Goal: Obtain resource: Obtain resource

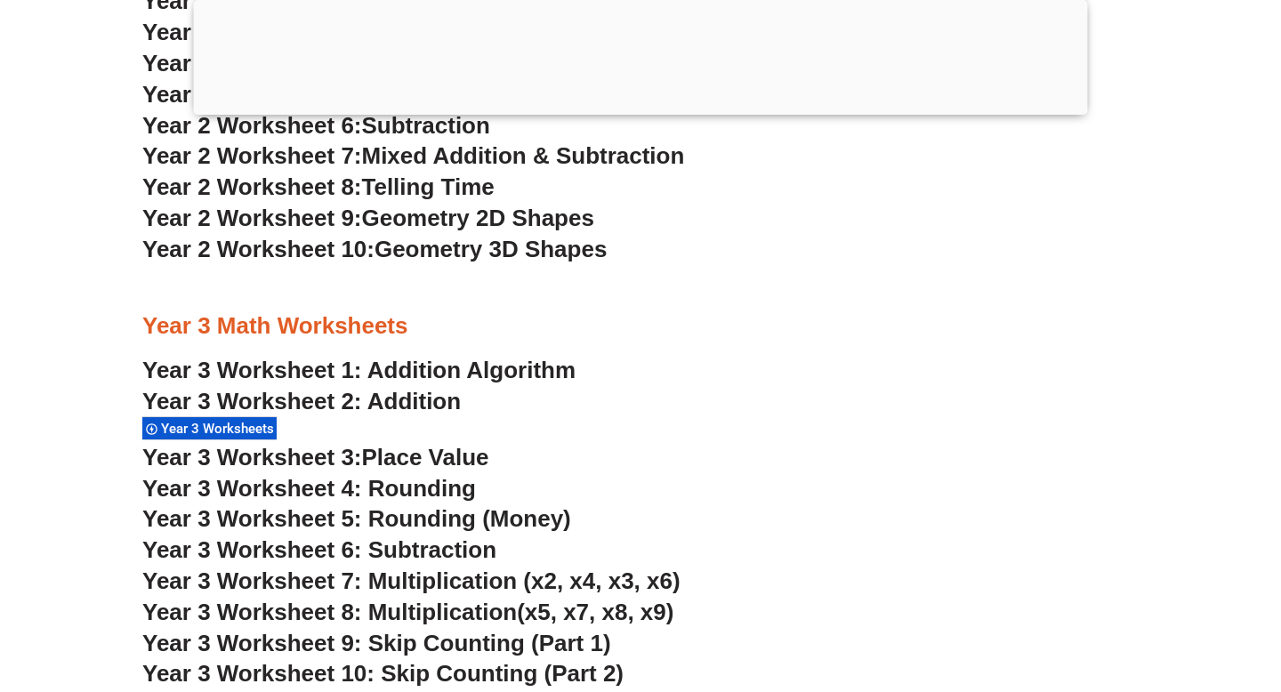
scroll to position [2416, 0]
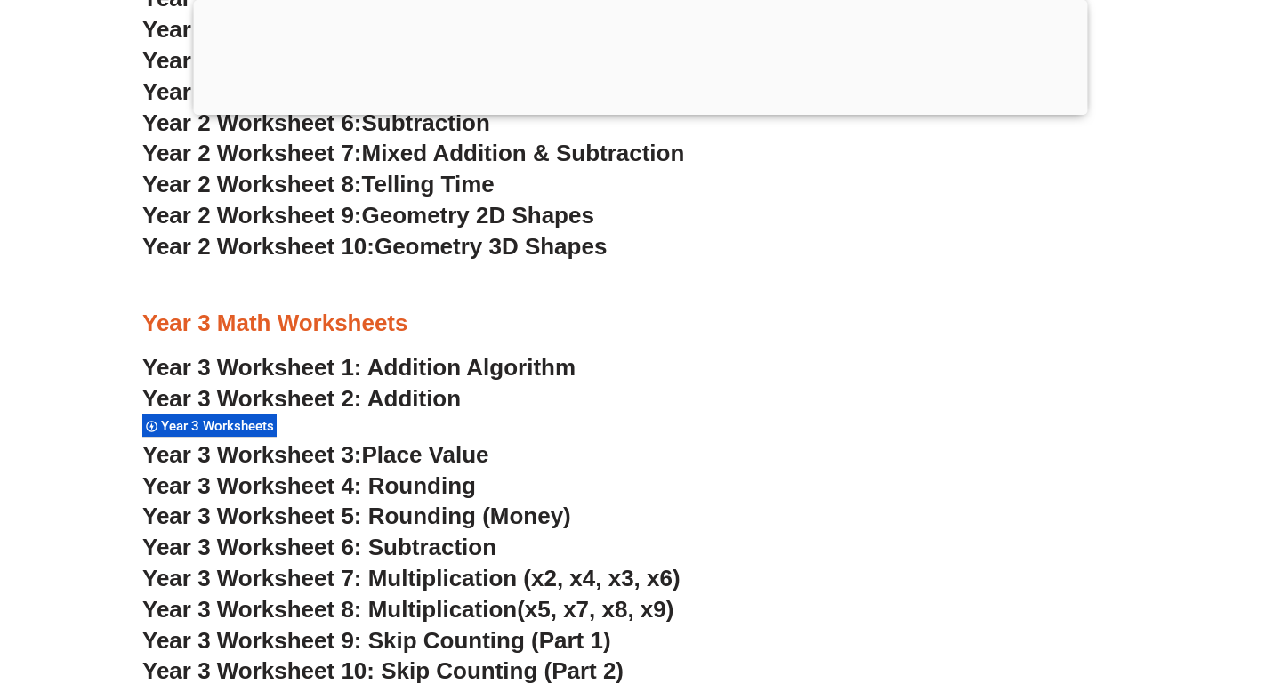
click at [518, 154] on span "Mixed Addition & Subtraction" at bounding box center [523, 153] width 323 height 27
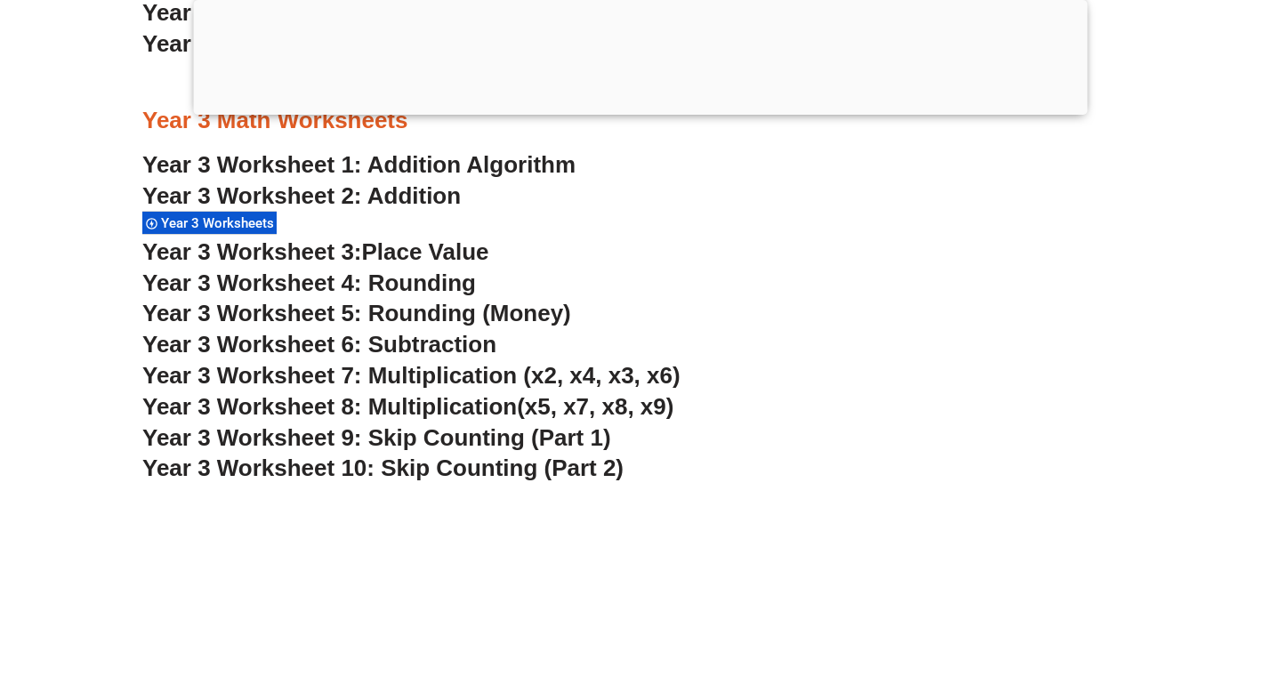
scroll to position [2647, 0]
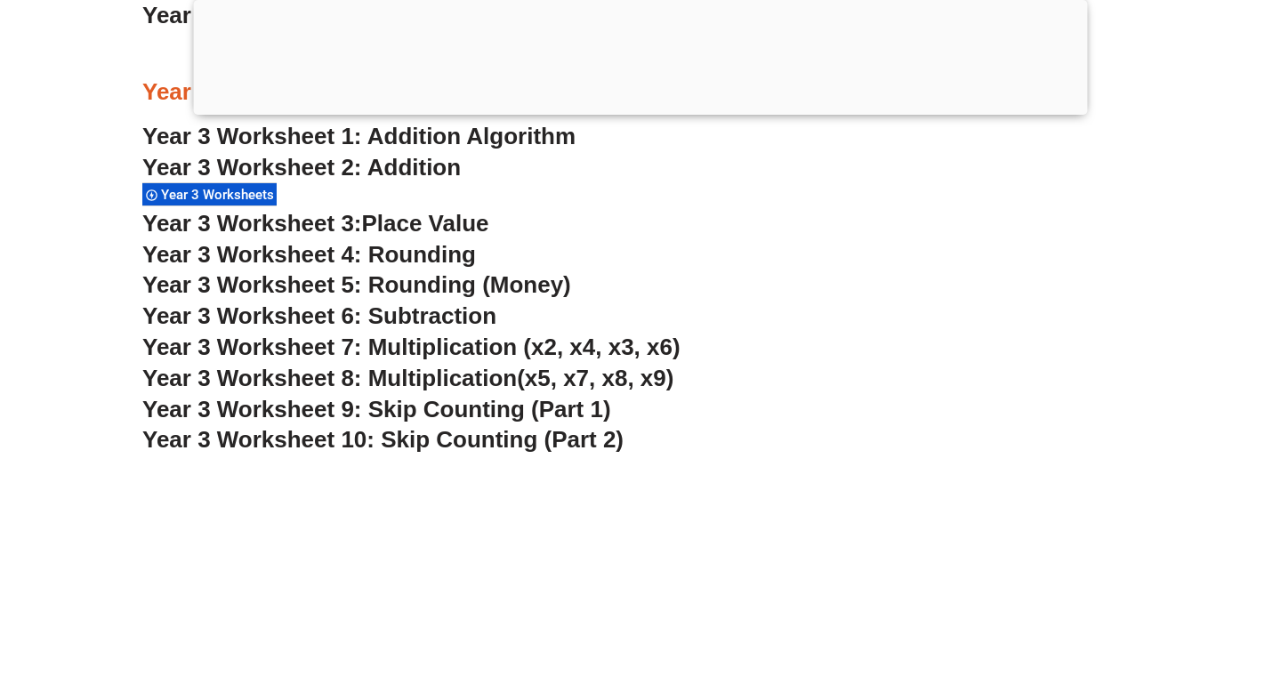
click at [499, 407] on span "Year 3 Worksheet 9: Skip Counting (Part 1)" at bounding box center [376, 409] width 469 height 27
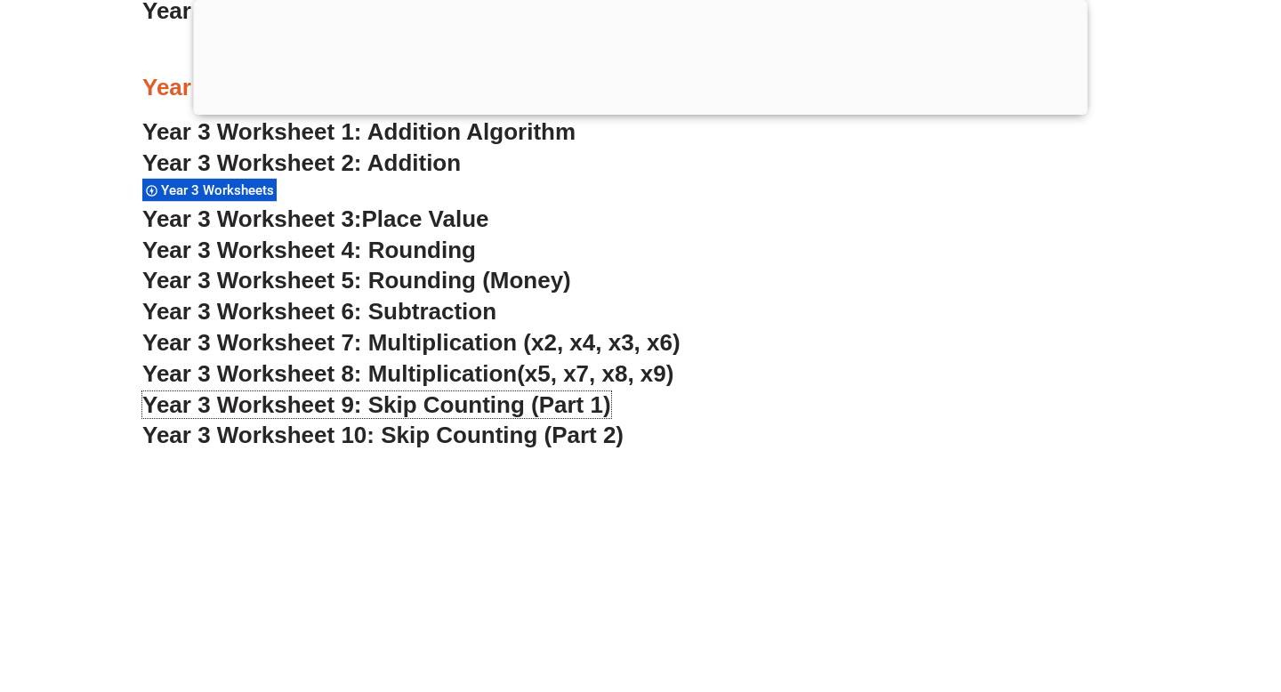
scroll to position [2646, 0]
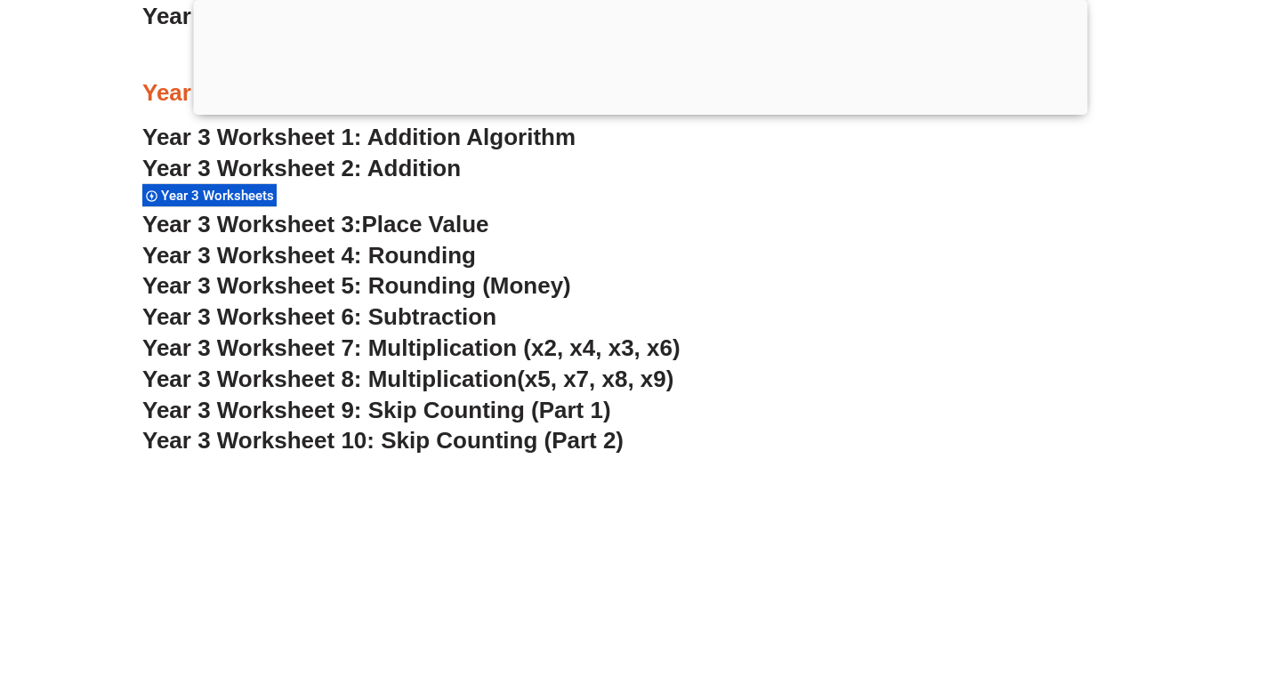
click at [431, 250] on span "Year 3 Worksheet 4: Rounding" at bounding box center [309, 255] width 334 height 27
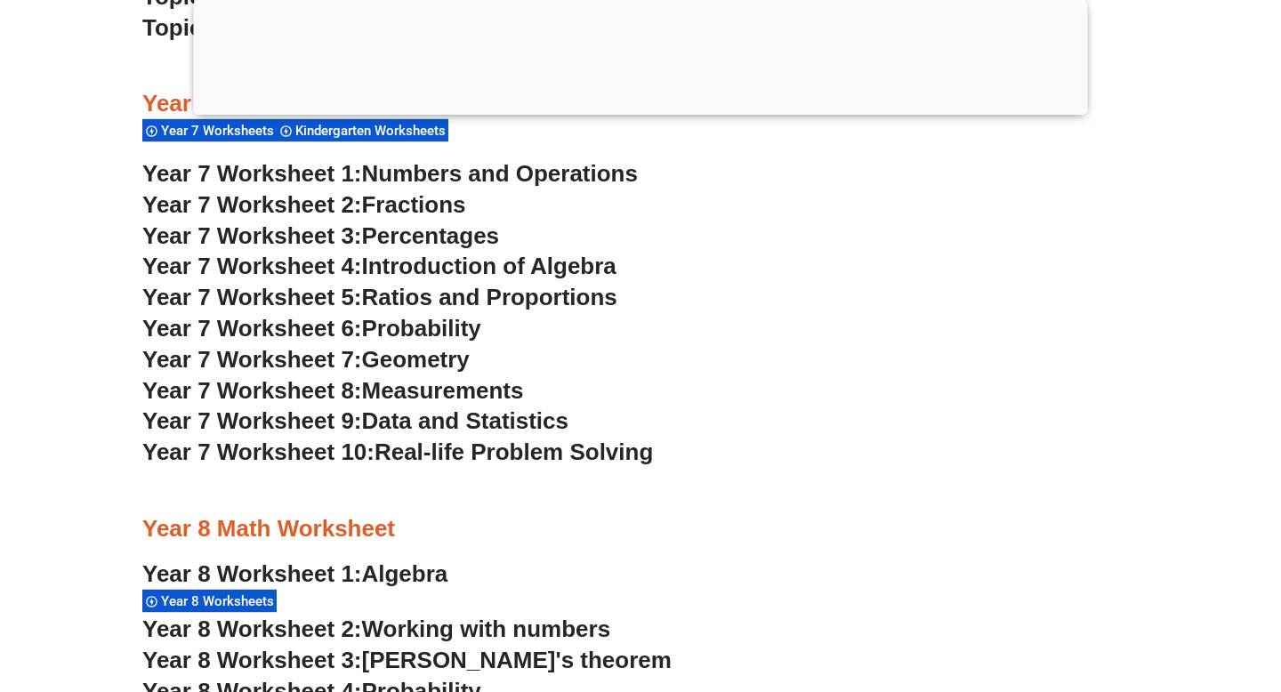
scroll to position [5455, 0]
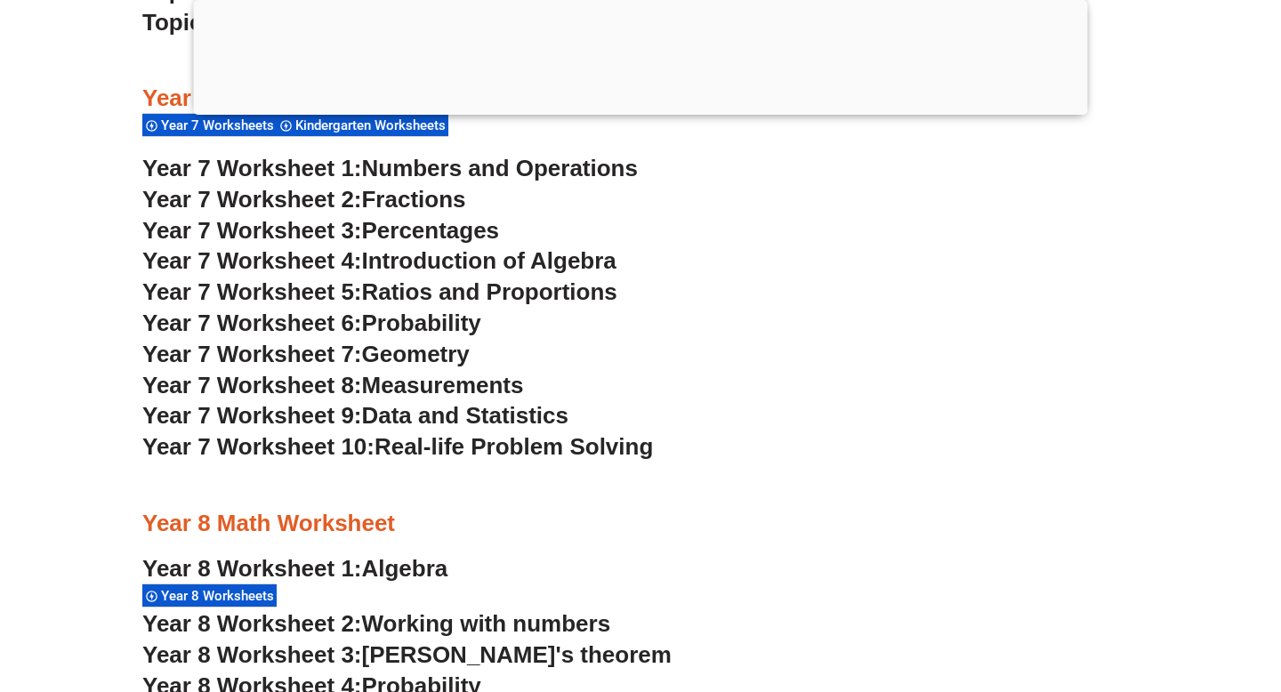
click at [545, 292] on span "Ratios and Proportions" at bounding box center [489, 291] width 255 height 27
click at [491, 408] on span "Data and Statistics" at bounding box center [465, 415] width 207 height 27
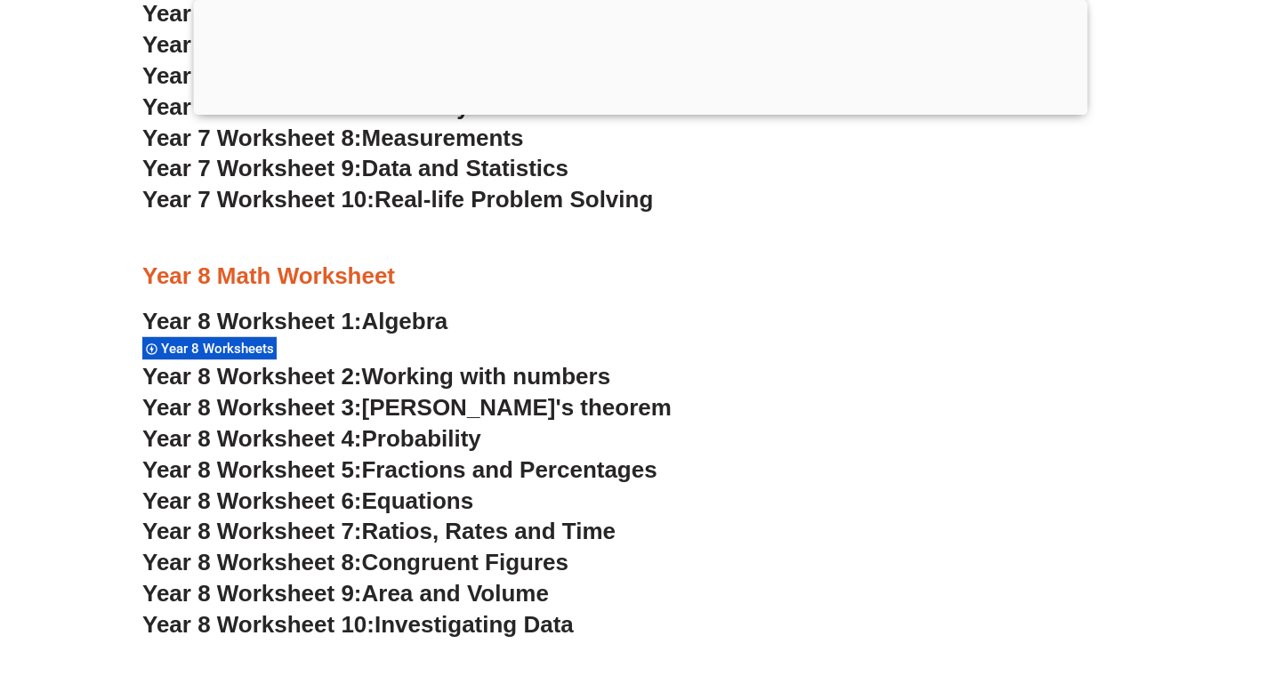
click at [495, 531] on span "Ratios, Rates and Time" at bounding box center [489, 531] width 254 height 27
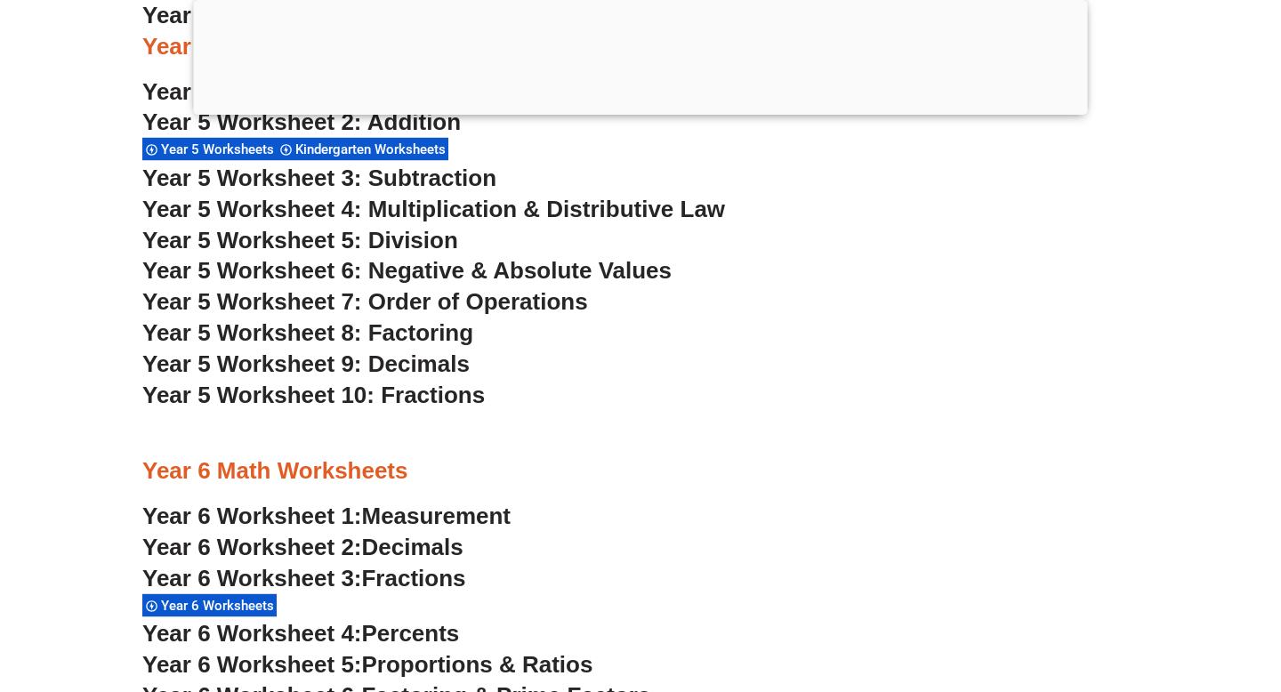
scroll to position [2889, 0]
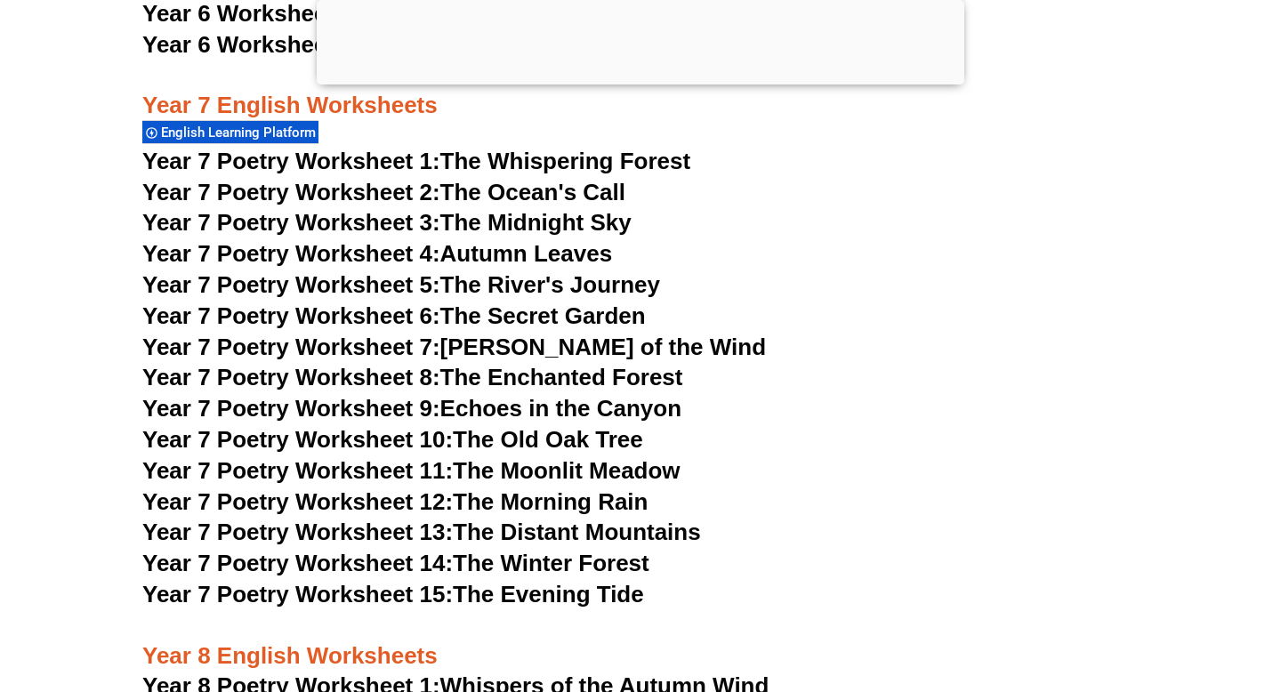
scroll to position [11045, 0]
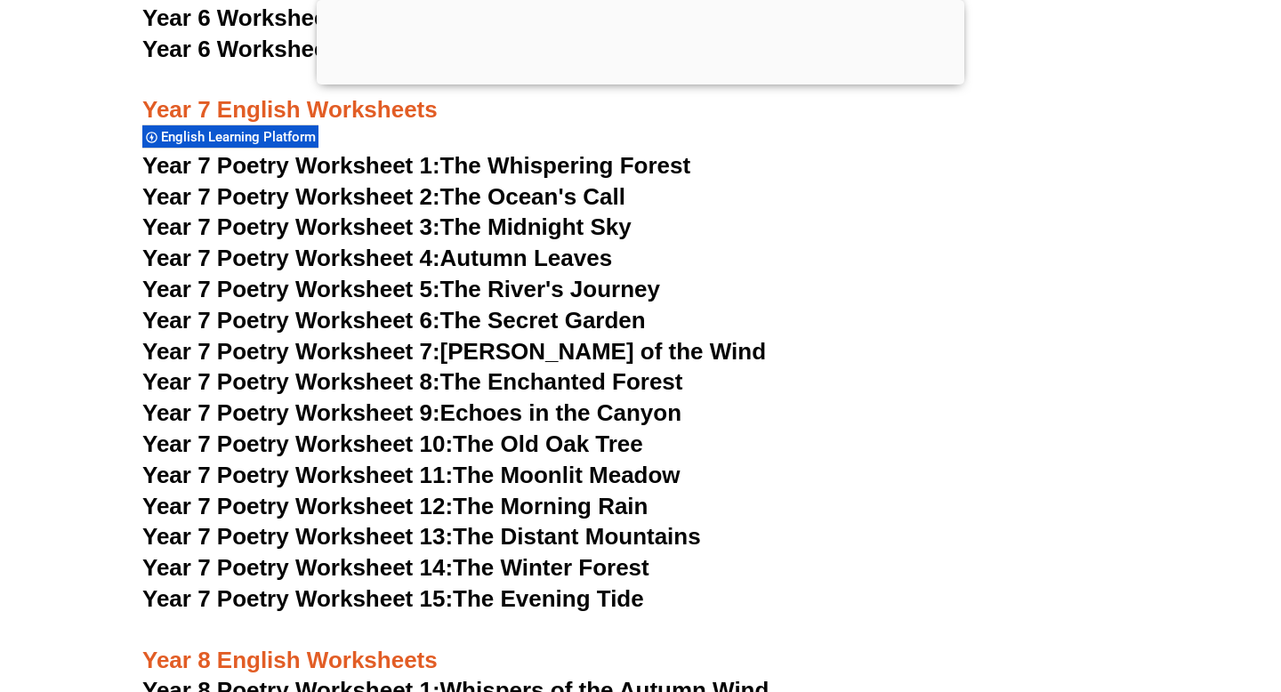
click at [498, 677] on link "Year 8 Poetry Worksheet 1: Whispers of the Autumn Wind" at bounding box center [455, 690] width 626 height 27
